Goal: Information Seeking & Learning: Understand process/instructions

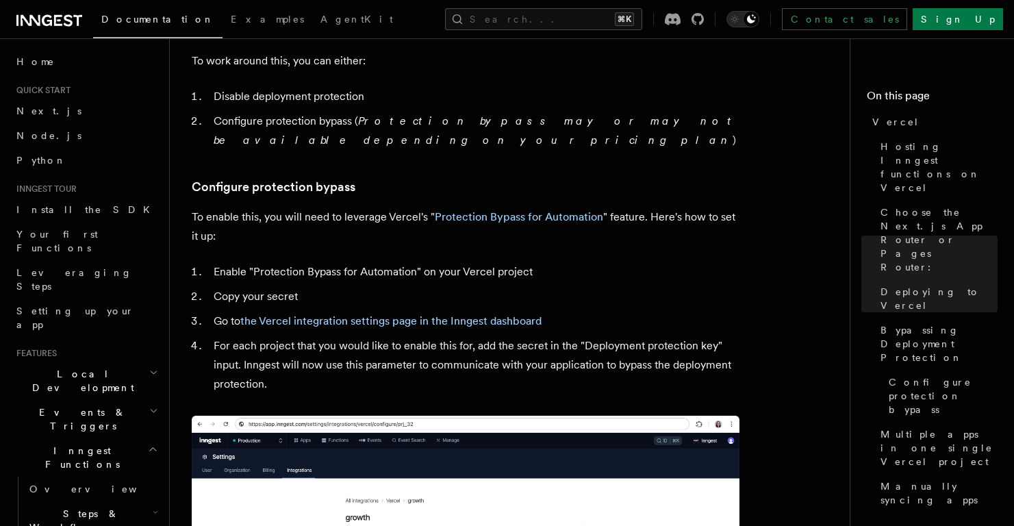
click at [613, 207] on p "To enable this, you will need to leverage Vercel's " Protection Bypass for Auto…" at bounding box center [466, 226] width 548 height 38
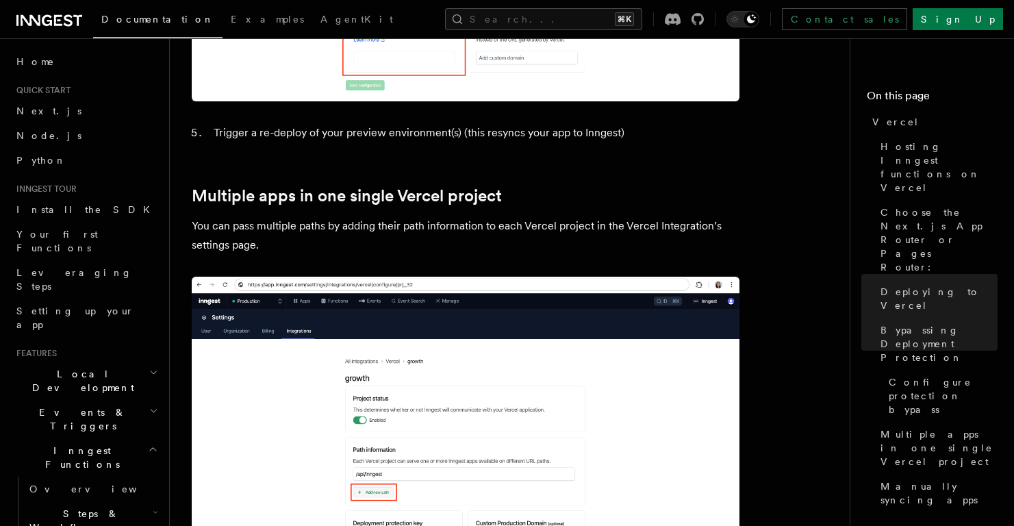
scroll to position [1830, 0]
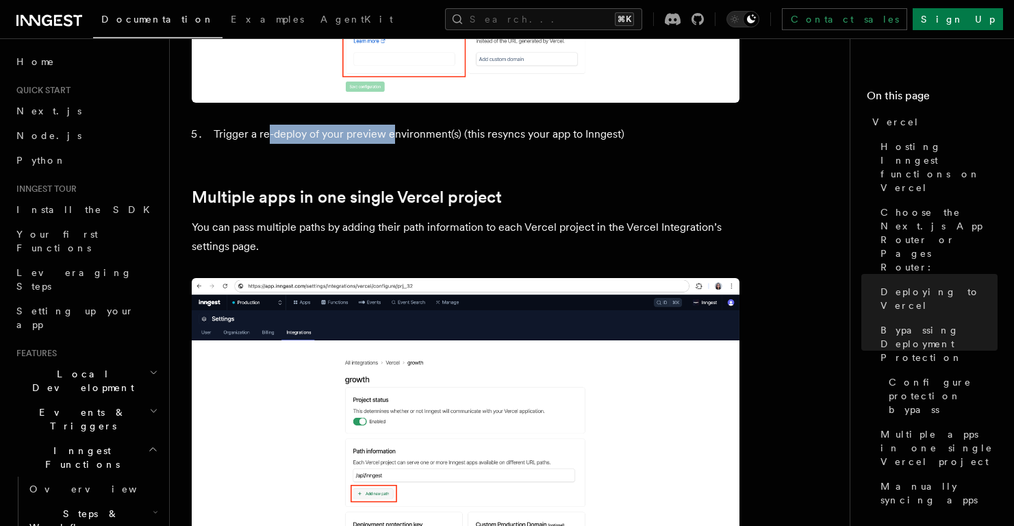
drag, startPoint x: 267, startPoint y: 99, endPoint x: 413, endPoint y: 100, distance: 146.5
click at [396, 125] on li "Trigger a re-deploy of your preview environment(s) (this resyncs your app to In…" at bounding box center [474, 134] width 530 height 19
drag, startPoint x: 435, startPoint y: 99, endPoint x: 487, endPoint y: 97, distance: 52.1
click at [487, 125] on li "Trigger a re-deploy of your preview environment(s) (this resyncs your app to In…" at bounding box center [474, 134] width 530 height 19
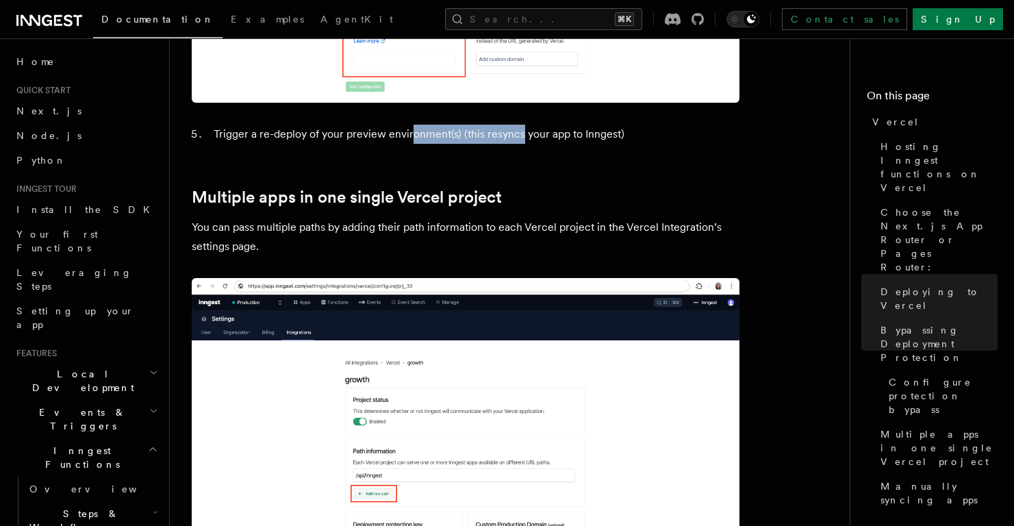
drag, startPoint x: 519, startPoint y: 98, endPoint x: 407, endPoint y: 92, distance: 112.4
click at [408, 125] on li "Trigger a re-deploy of your preview environment(s) (this resyncs your app to In…" at bounding box center [474, 134] width 530 height 19
drag, startPoint x: 372, startPoint y: 92, endPoint x: 336, endPoint y: 92, distance: 35.6
click at [339, 125] on li "Trigger a re-deploy of your preview environment(s) (this resyncs your app to In…" at bounding box center [474, 134] width 530 height 19
click at [307, 125] on li "Trigger a re-deploy of your preview environment(s) (this resyncs your app to In…" at bounding box center [474, 134] width 530 height 19
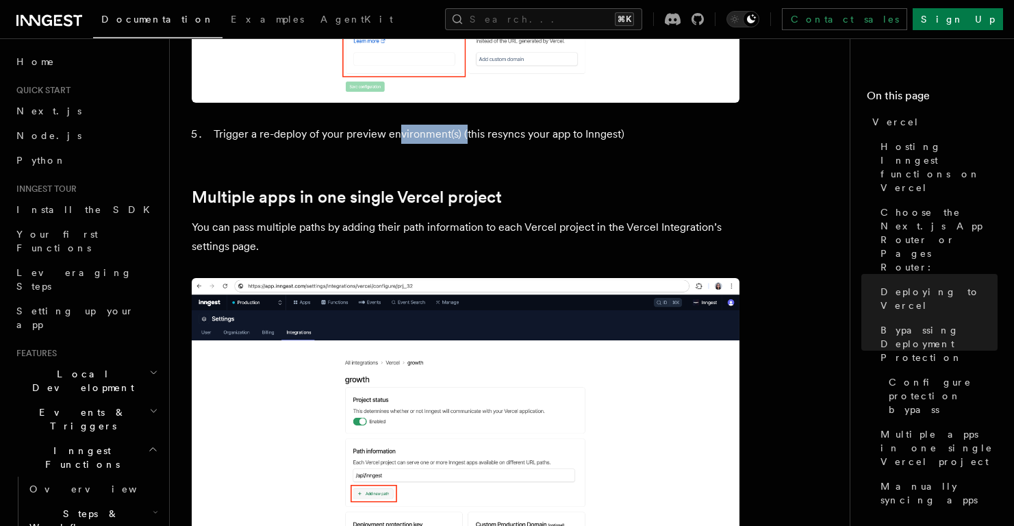
drag, startPoint x: 398, startPoint y: 101, endPoint x: 465, endPoint y: 99, distance: 67.1
click at [464, 125] on li "Trigger a re-deploy of your preview environment(s) (this resyncs your app to In…" at bounding box center [474, 134] width 530 height 19
drag, startPoint x: 545, startPoint y: 104, endPoint x: 567, endPoint y: 101, distance: 22.8
click at [550, 125] on li "Trigger a re-deploy of your preview environment(s) (this resyncs your app to In…" at bounding box center [474, 134] width 530 height 19
drag, startPoint x: 590, startPoint y: 100, endPoint x: 580, endPoint y: 104, distance: 10.4
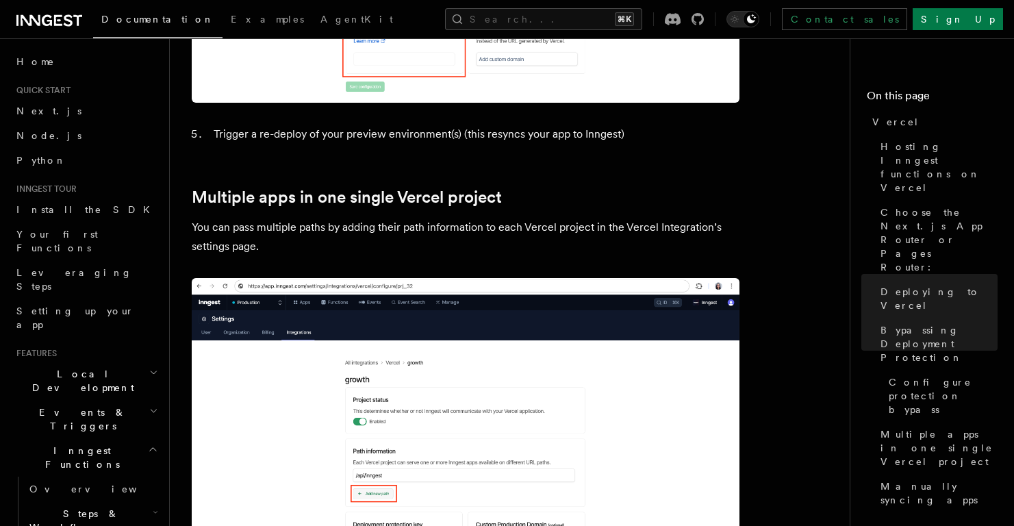
click at [591, 125] on li "Trigger a re-deploy of your preview environment(s) (this resyncs your app to In…" at bounding box center [474, 134] width 530 height 19
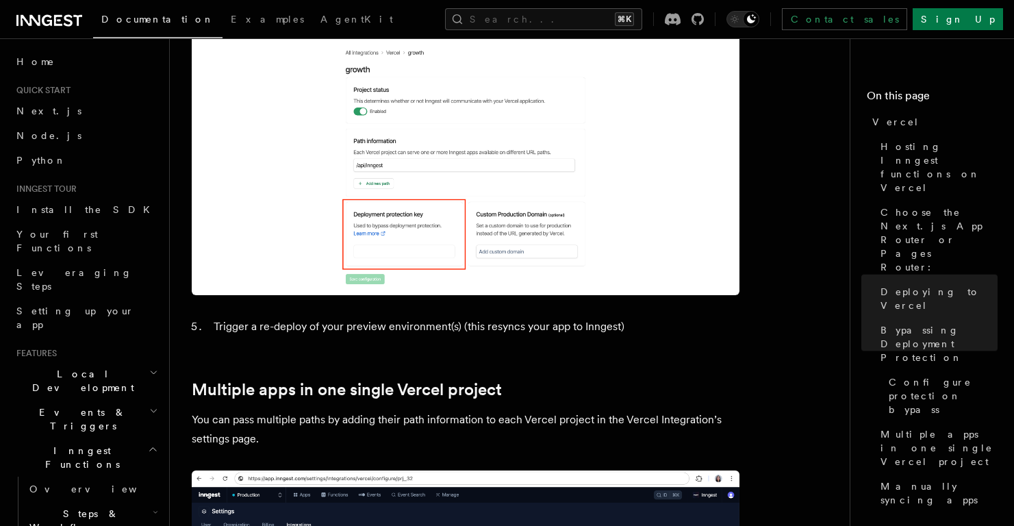
scroll to position [1636, 0]
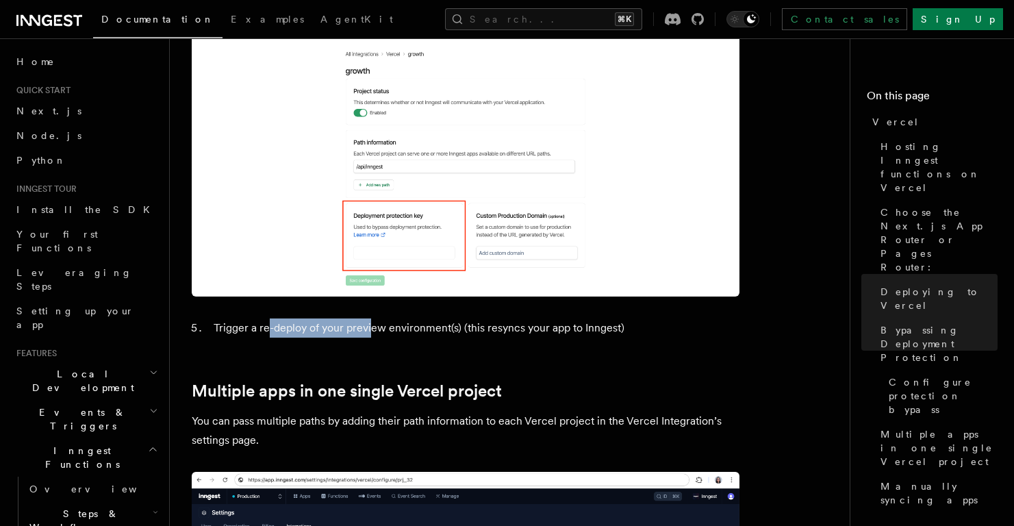
drag, startPoint x: 267, startPoint y: 292, endPoint x: 376, endPoint y: 285, distance: 109.1
click at [372, 318] on li "Trigger a re-deploy of your preview environment(s) (this resyncs your app to In…" at bounding box center [474, 327] width 530 height 19
drag, startPoint x: 483, startPoint y: 289, endPoint x: 550, endPoint y: 289, distance: 66.4
click at [547, 318] on li "Trigger a re-deploy of your preview environment(s) (this resyncs your app to In…" at bounding box center [474, 327] width 530 height 19
click at [570, 318] on li "Trigger a re-deploy of your preview environment(s) (this resyncs your app to In…" at bounding box center [474, 327] width 530 height 19
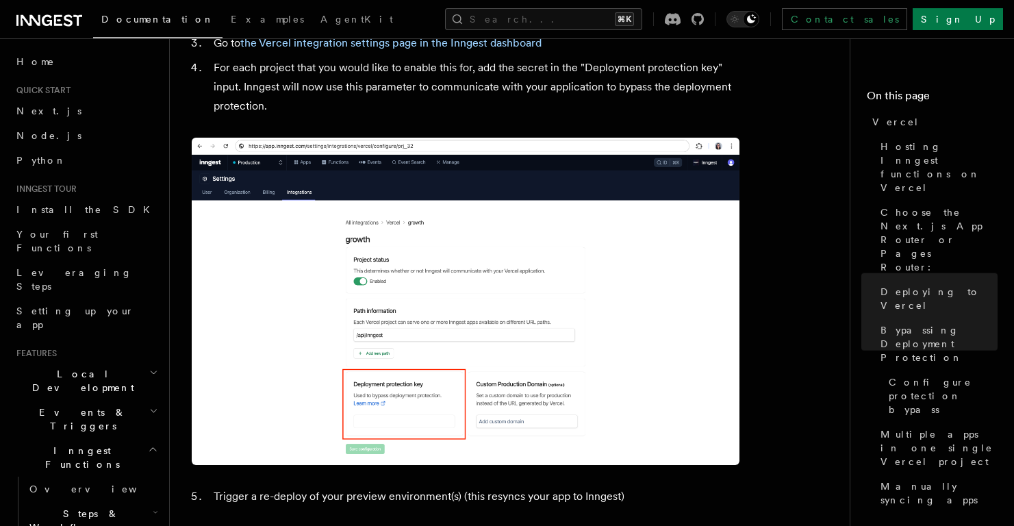
scroll to position [245, 0]
